Goal: Task Accomplishment & Management: Complete application form

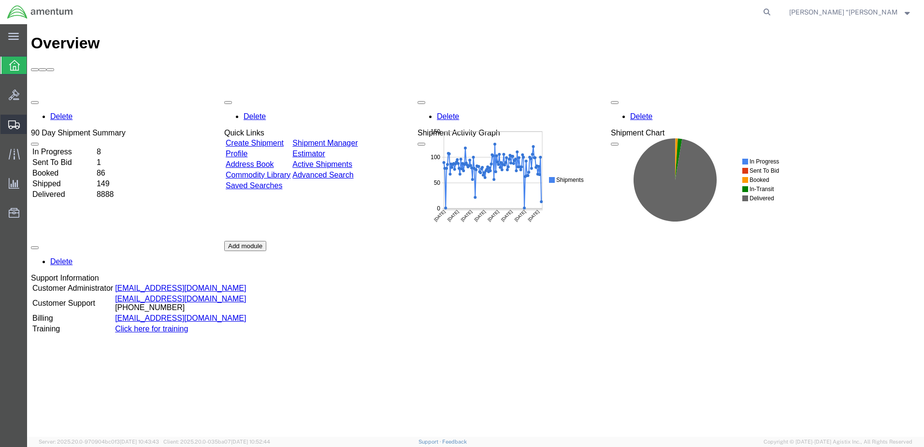
click at [0, 0] on span "Create Shipment" at bounding box center [0, 0] width 0 height 0
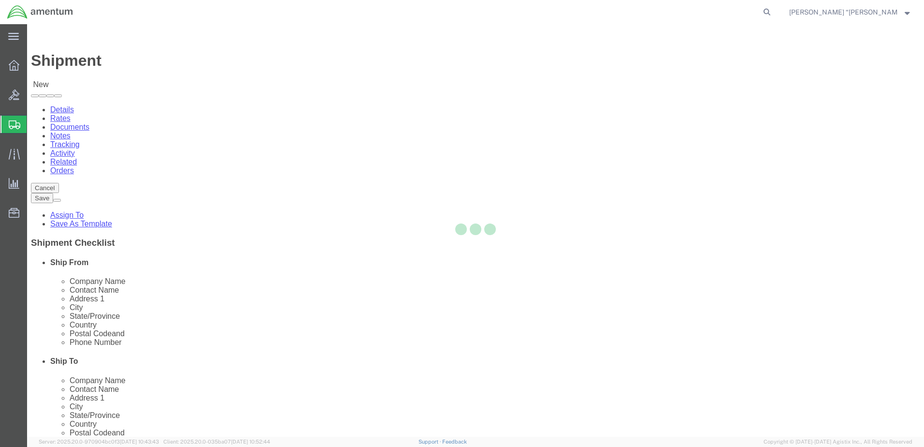
click at [230, 168] on div at bounding box center [475, 230] width 897 height 412
select select
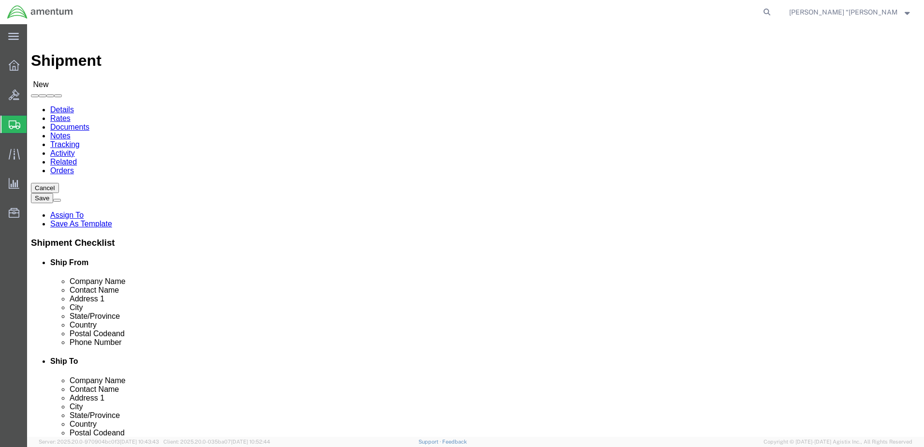
type input "GFL"
select select "49920"
select select "MT"
drag, startPoint x: 550, startPoint y: 167, endPoint x: 523, endPoint y: 143, distance: 36.3
type input "WTU"
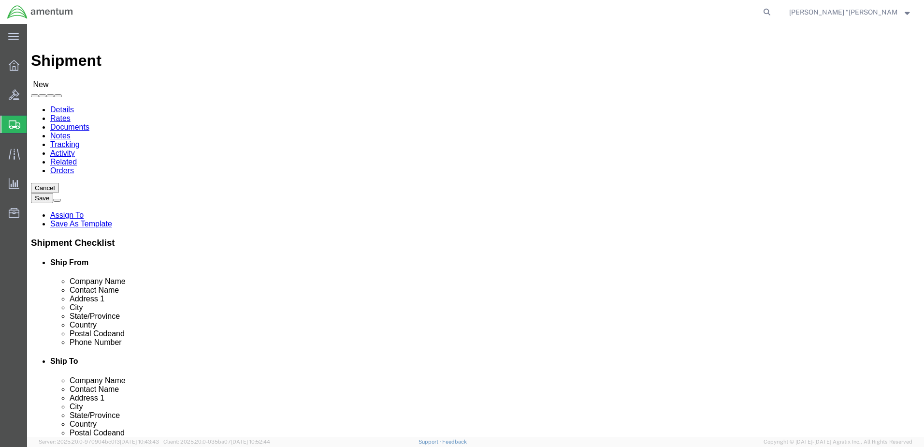
select select "49949"
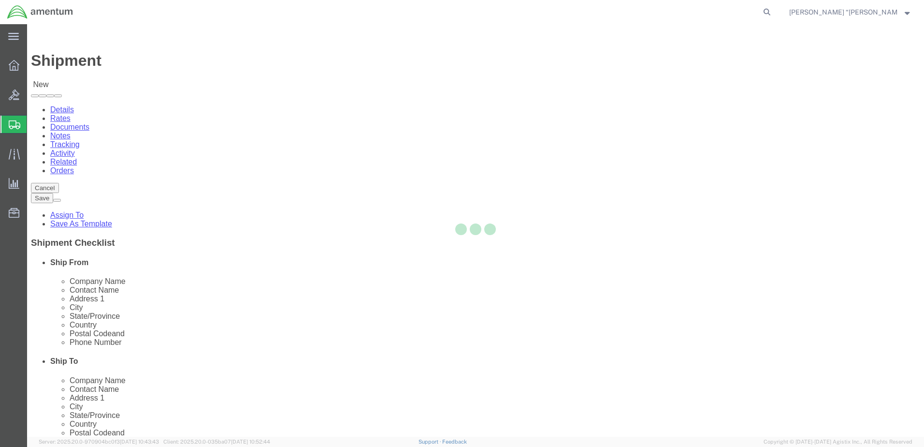
select select "AZ"
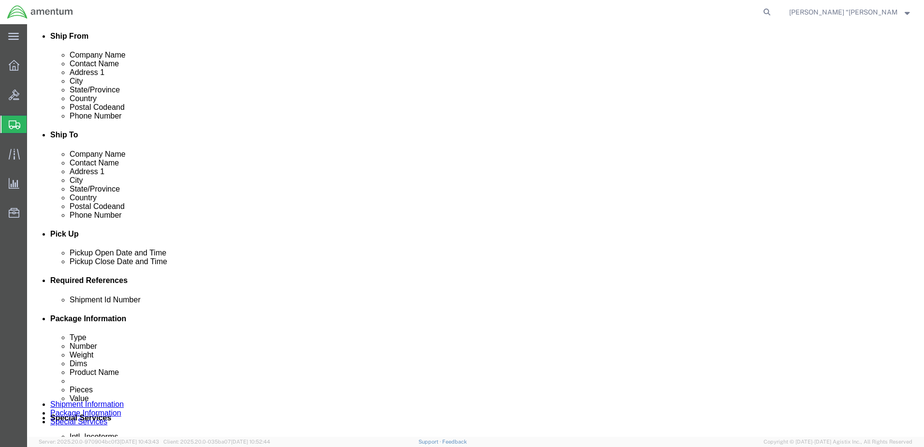
scroll to position [242, 0]
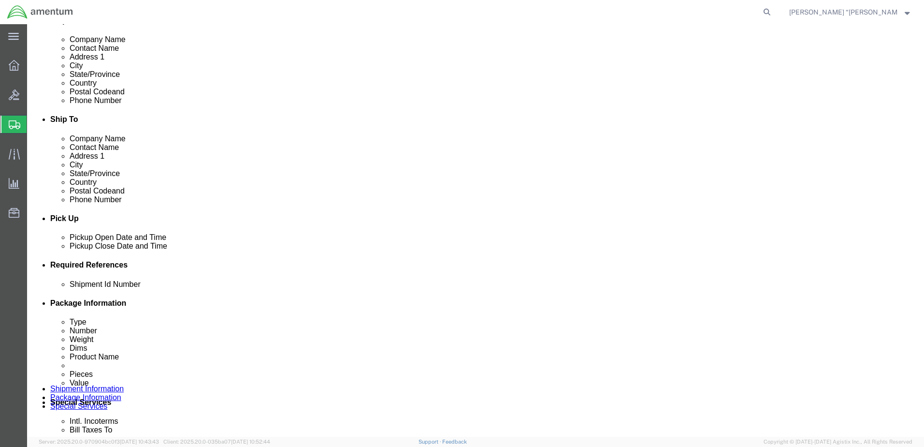
click button "Add reference"
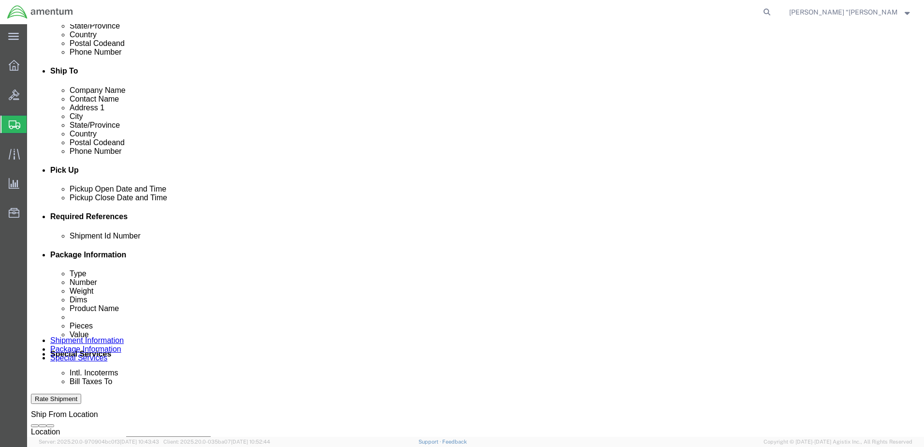
click input "text"
type input "PACKINGS"
click select "Select Account Type Activity ID Airline Appointment Number ASN Batch Request # …"
select select "DEPT"
click select "Select Account Type Activity ID Airline Appointment Number ASN Batch Request # …"
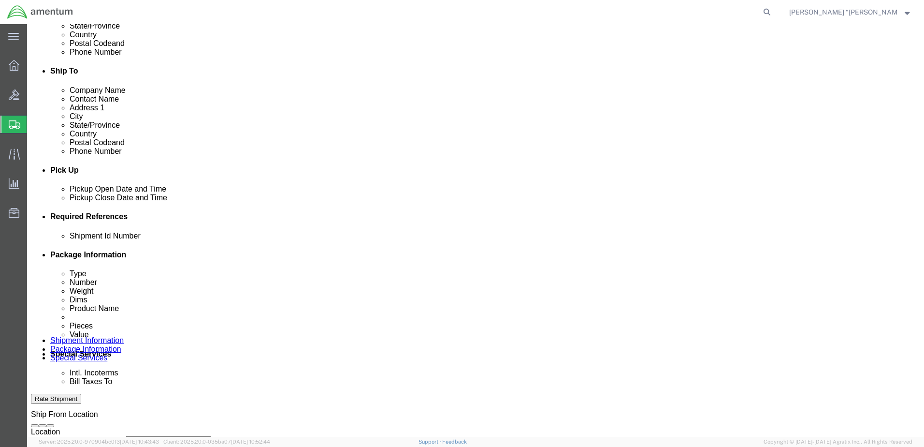
click input "text"
type input "CBP"
click select "Select Account Type Activity ID Airline Appointment Number ASN Batch Request # …"
select select "CUSTREF"
click select "Select Account Type Activity ID Airline Appointment Number ASN Batch Request # …"
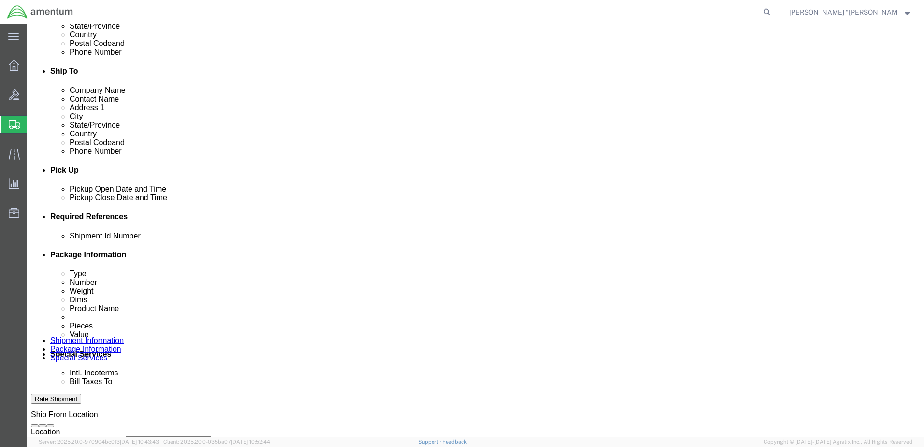
click input "text"
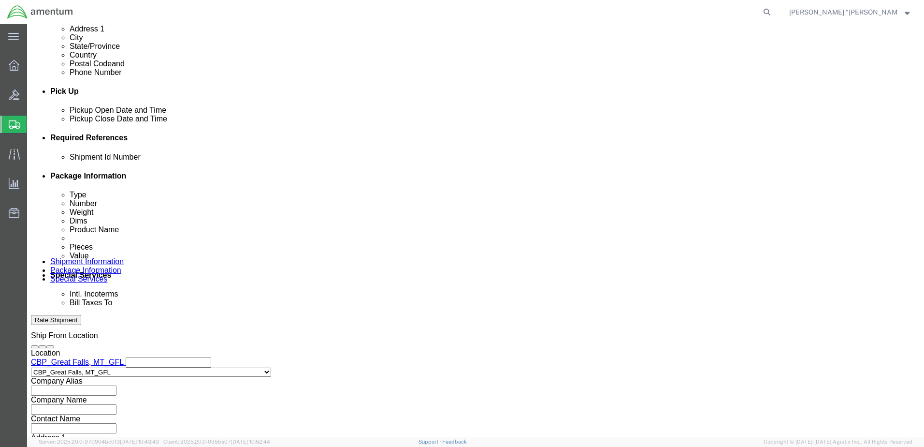
scroll to position [387, 0]
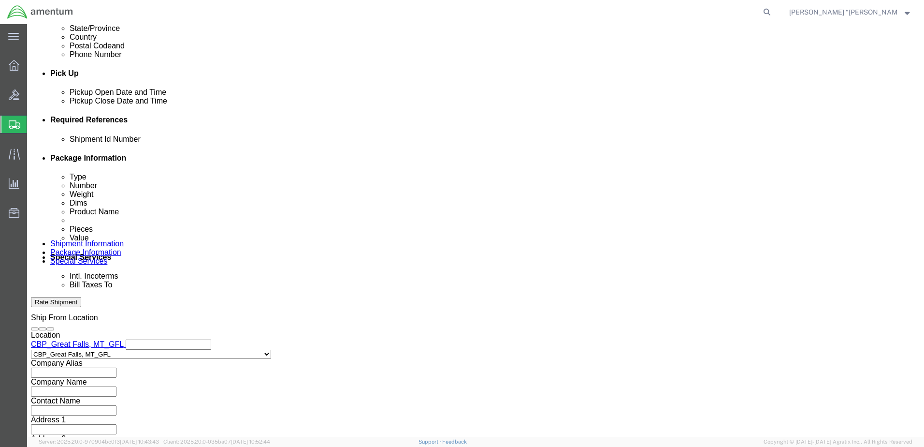
type input "PACKINGS"
click select "Select Account Type Activity ID Airline Appointment Number ASN Batch Request # …"
select select "PROJNUM"
click select "Select Account Type Activity ID Airline Appointment Number ASN Batch Request # …"
click input "text"
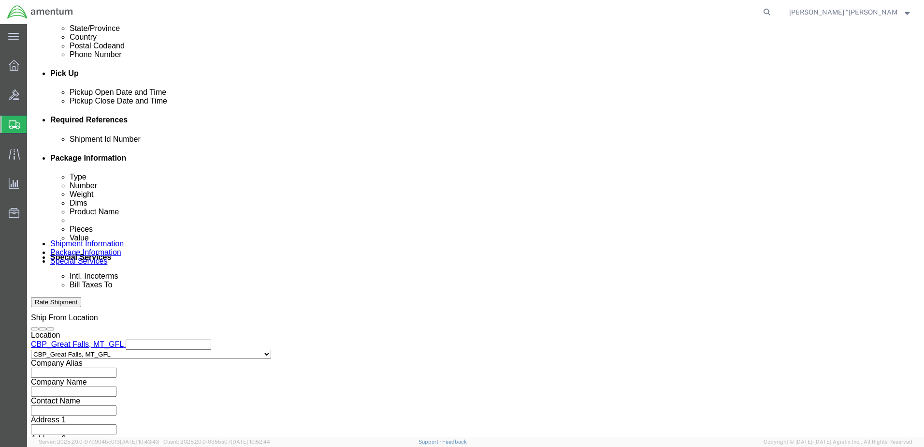
click input "6118.03.03.2219.000.GFN.0000"
click input "6118.04.03.2219.000.GFN.0000"
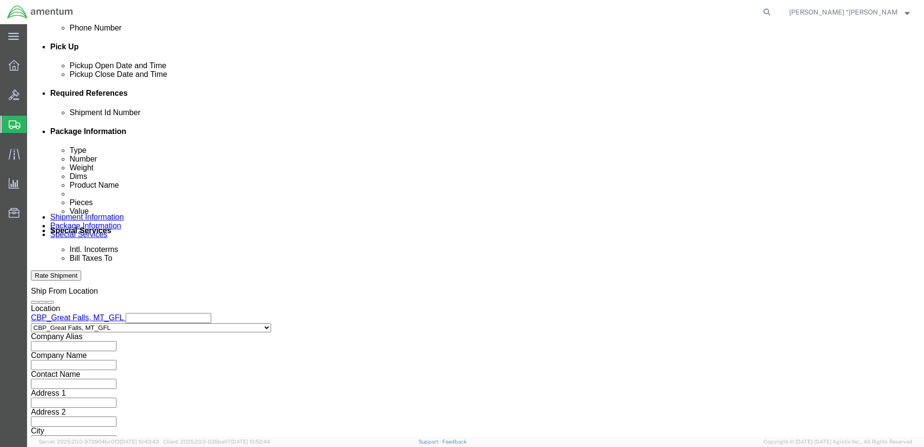
scroll to position [436, 0]
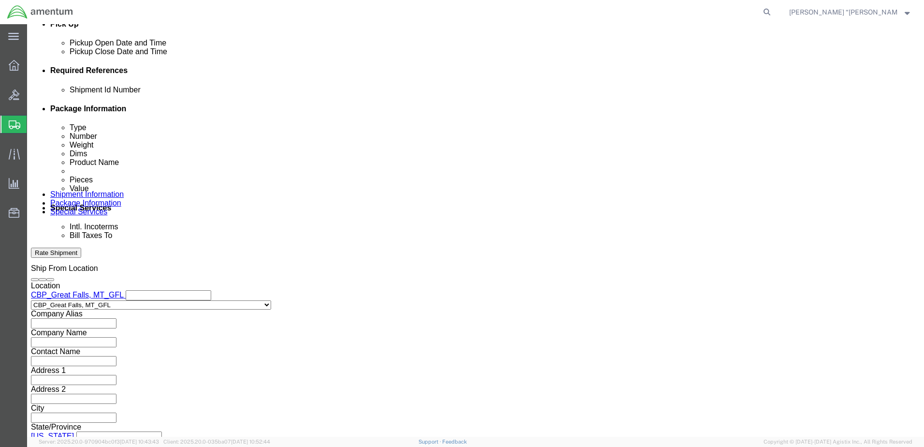
type input "6118.04.03.2219.000.GFL.0000"
click button "Continue"
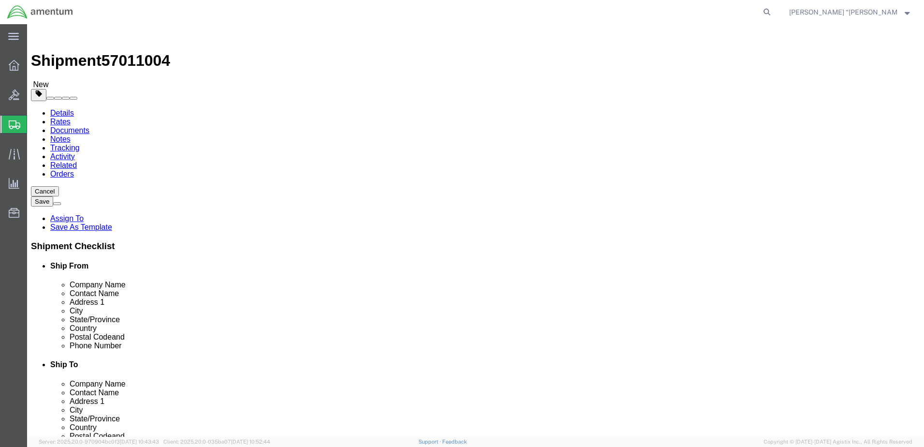
click div "Package Content # 1 x Package Type Select BCK Boxes Bale(s) Basket(s) Bolt(s) B…"
click select "Select BCK Boxes Bale(s) Basket(s) Bolt(s) Bottle(s) Buckets Bulk Bundle(s) Can…"
select select "ENV"
click select "Select BCK Boxes Bale(s) Basket(s) Bolt(s) Bottle(s) Buckets Bulk Bundle(s) Can…"
type input "9.50"
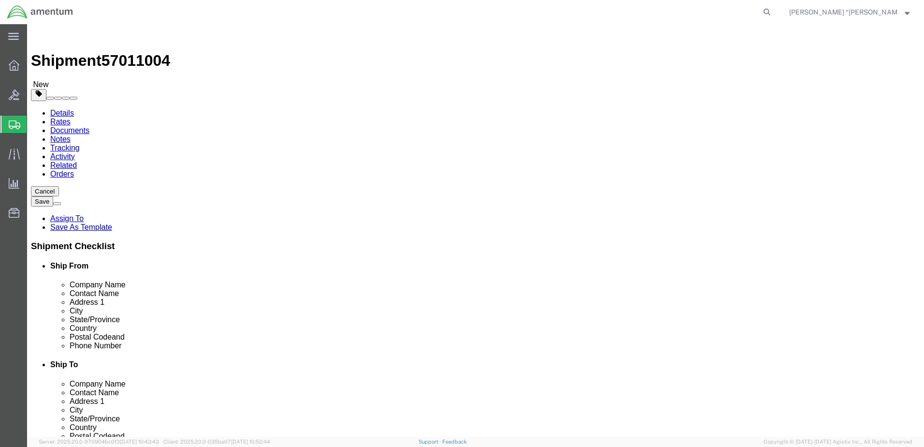
type input "12.50"
type input "0.25"
type input "1"
click link "Add Content"
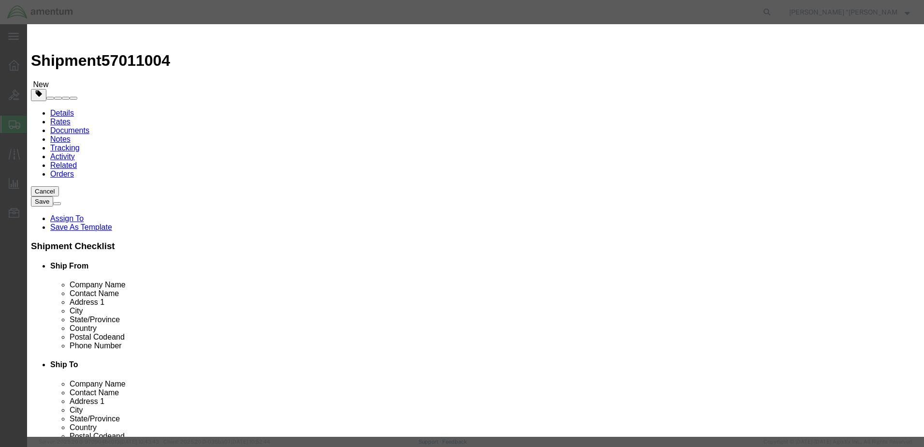
click input "text"
type input "PACKINGS"
click h3 "Add content"
click input "0"
type input "2"
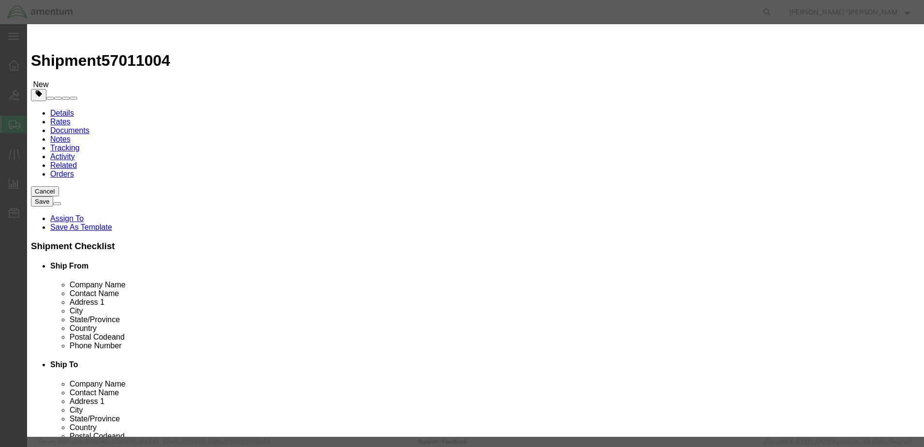
click input "text"
type input "100"
click button "Save & Close"
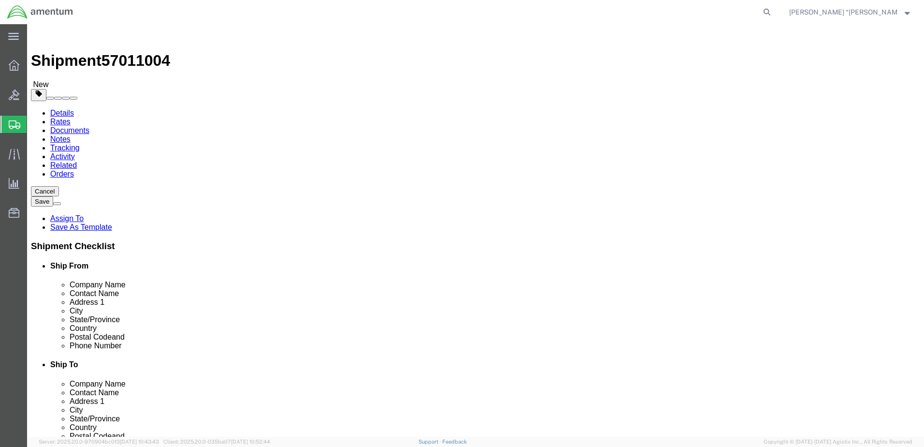
click button "Rate Shipment"
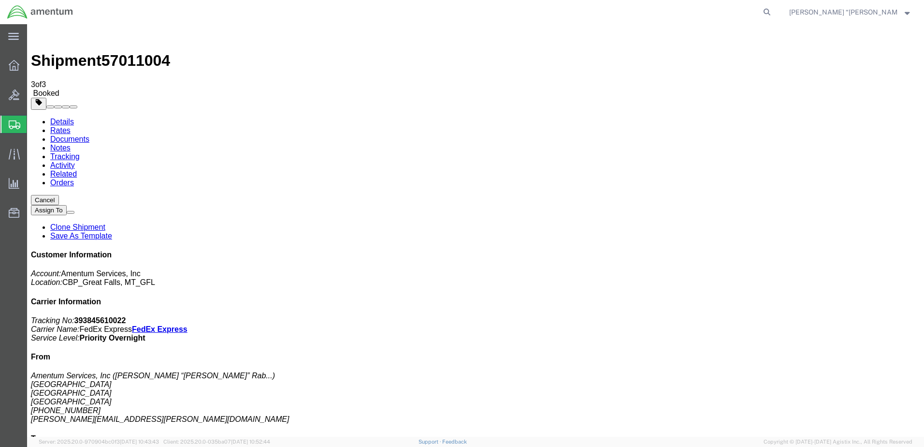
drag, startPoint x: 841, startPoint y: 149, endPoint x: 790, endPoint y: 143, distance: 50.6
click at [790, 250] on div "Customer Information Account: Amentum Services, Inc Location: [GEOGRAPHIC_DATA]…" at bounding box center [476, 422] width 890 height 345
copy b "393845610022"
